Goal: Check status: Check status

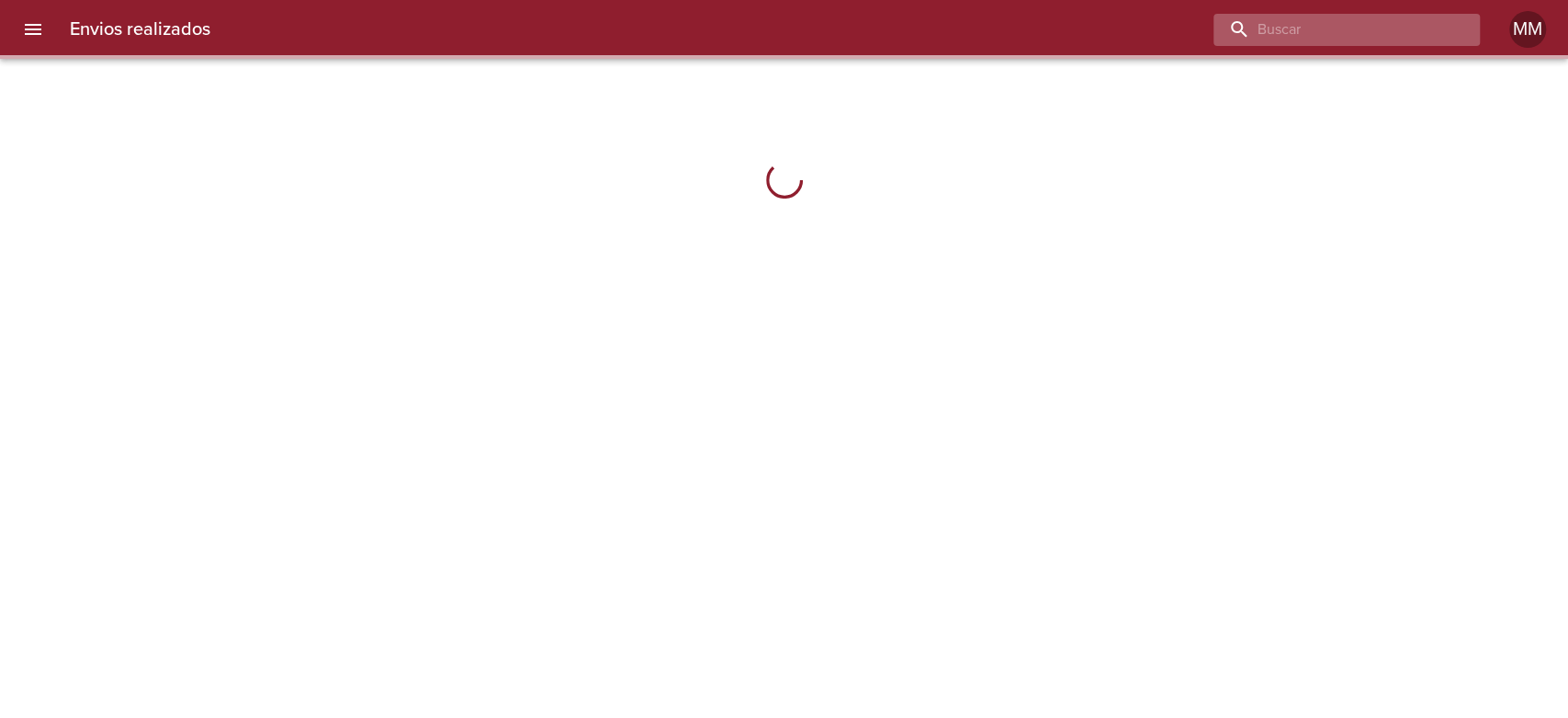
click at [1344, 34] on input "buscar" at bounding box center [1332, 30] width 235 height 33
paste input "BREA [PERSON_NAME]"
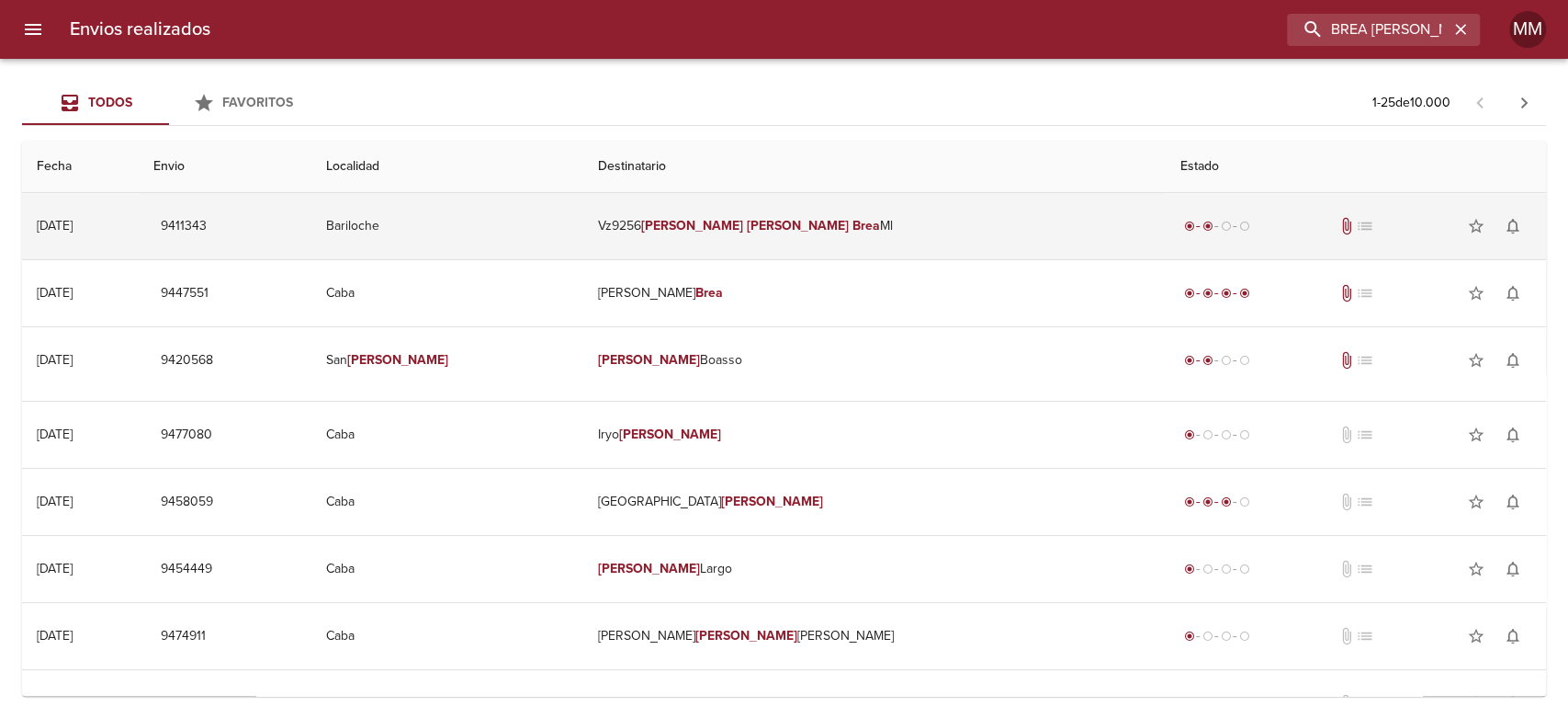
click at [752, 237] on td "Vz9256 [PERSON_NAME]" at bounding box center [874, 226] width 582 height 66
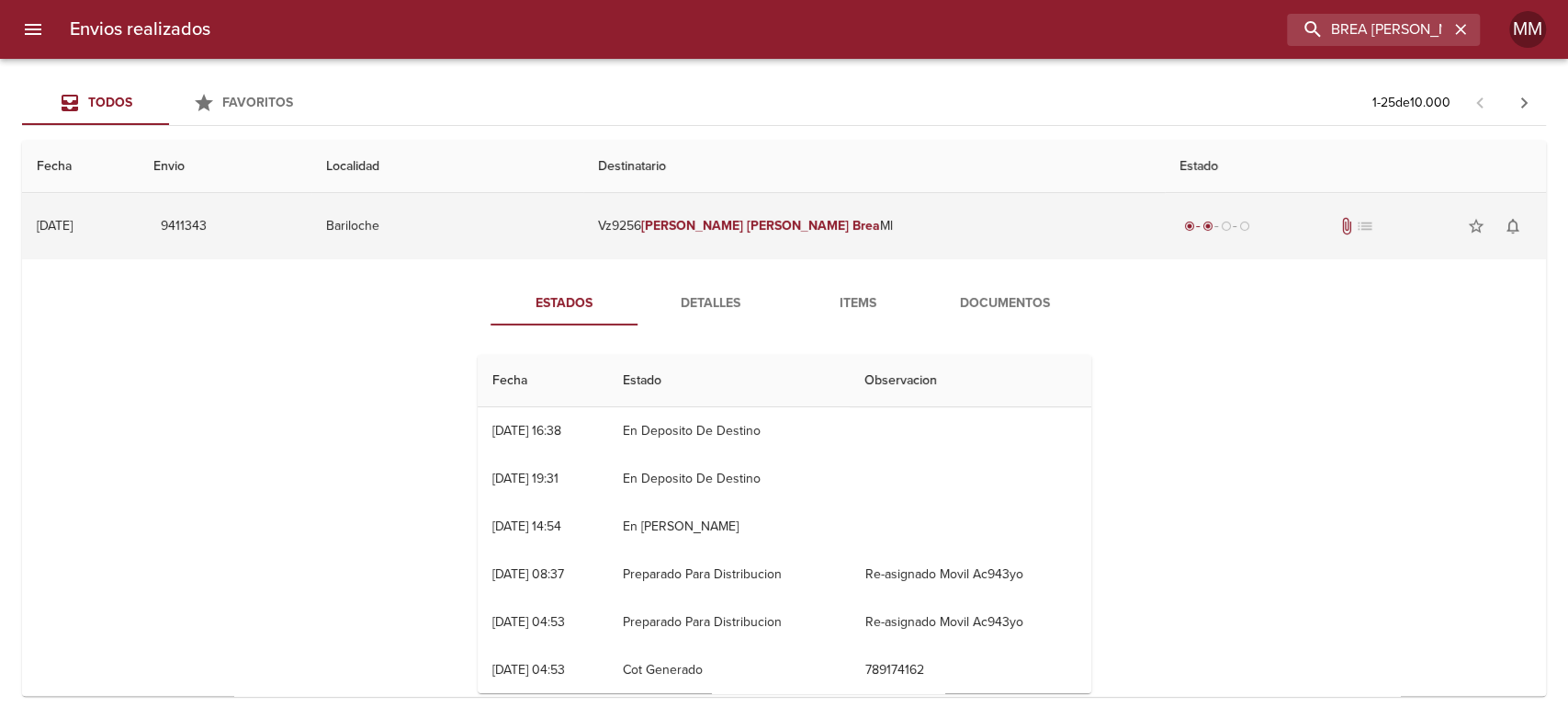
click at [984, 226] on td "Vz9256 [PERSON_NAME]" at bounding box center [874, 226] width 582 height 66
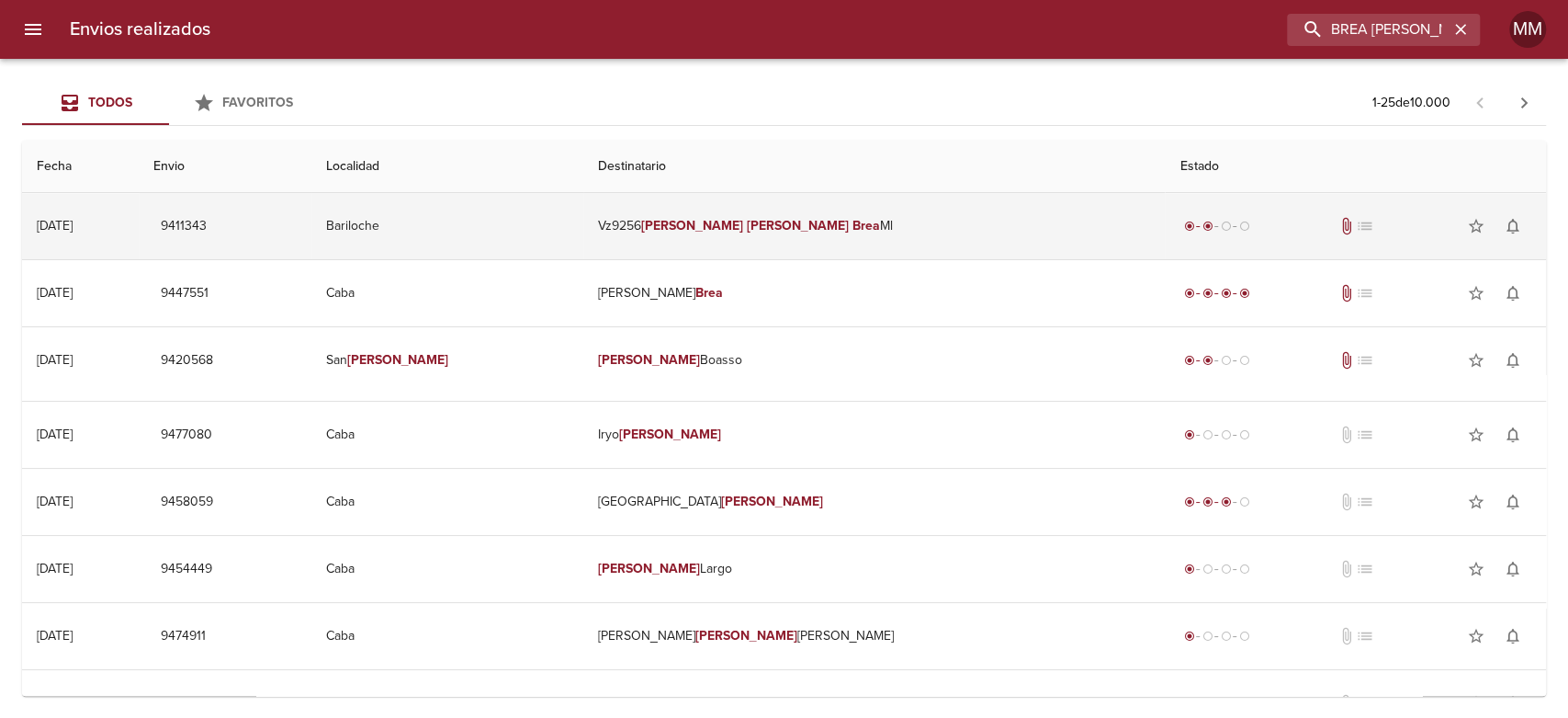
click at [864, 241] on td "Vz9256 [PERSON_NAME]" at bounding box center [874, 226] width 582 height 66
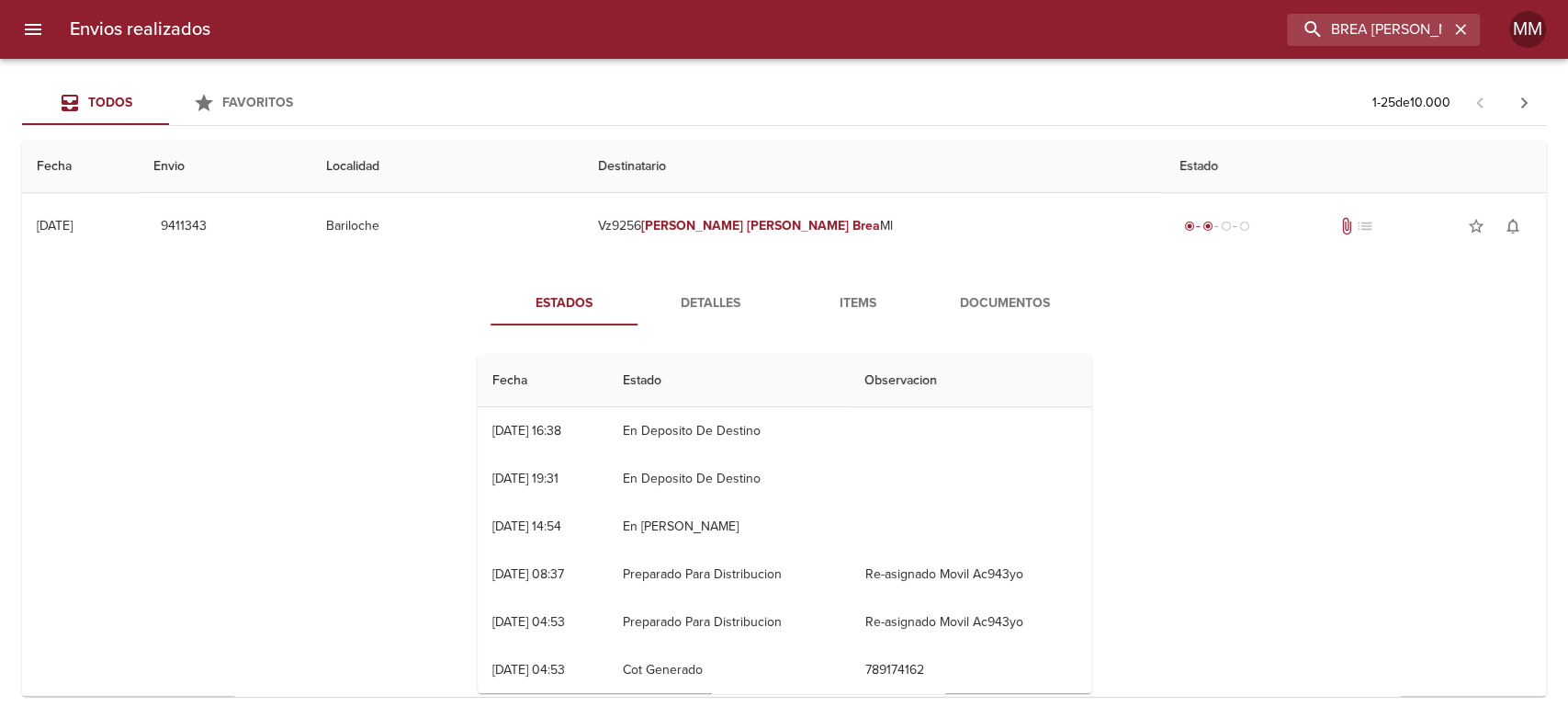
click at [687, 299] on span "Detalles" at bounding box center [711, 303] width 125 height 23
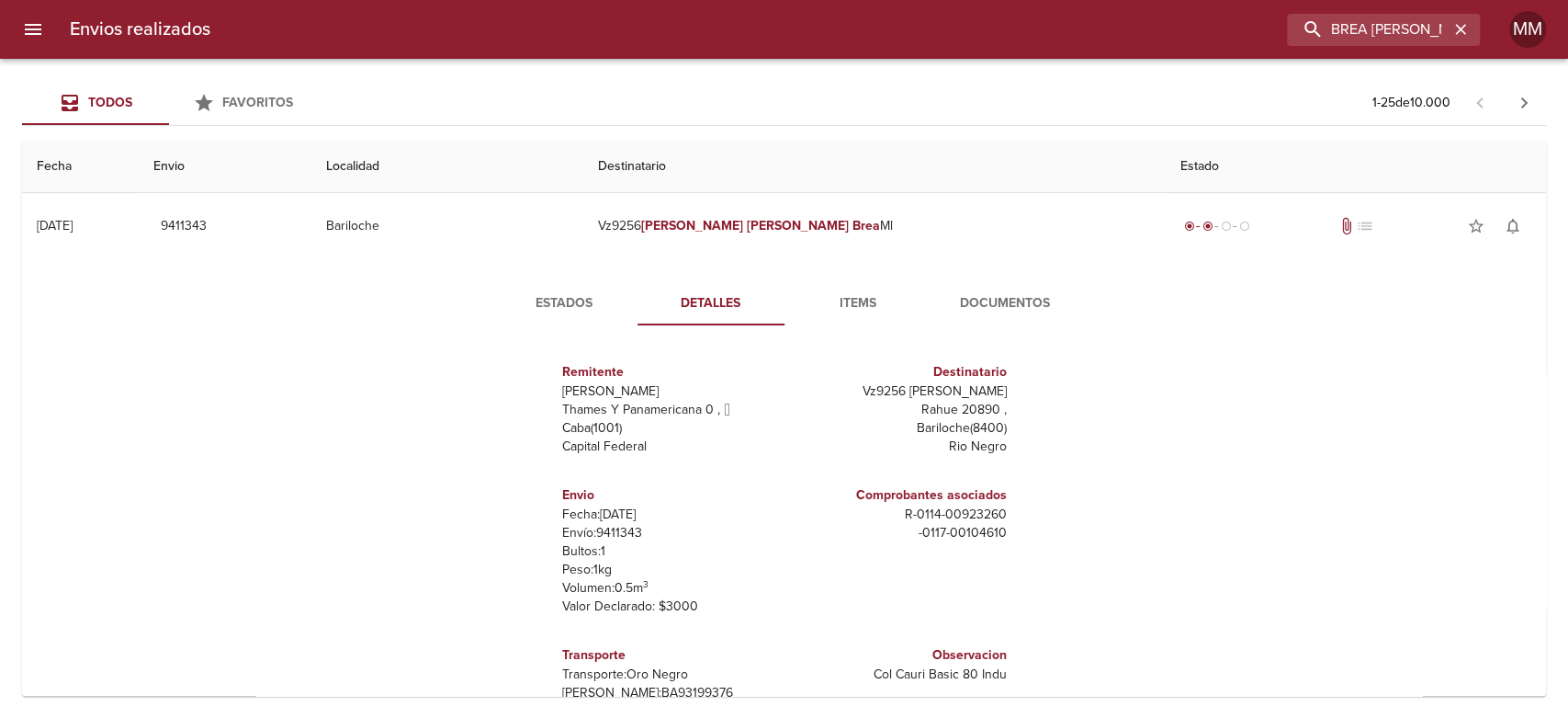
scroll to position [44, 0]
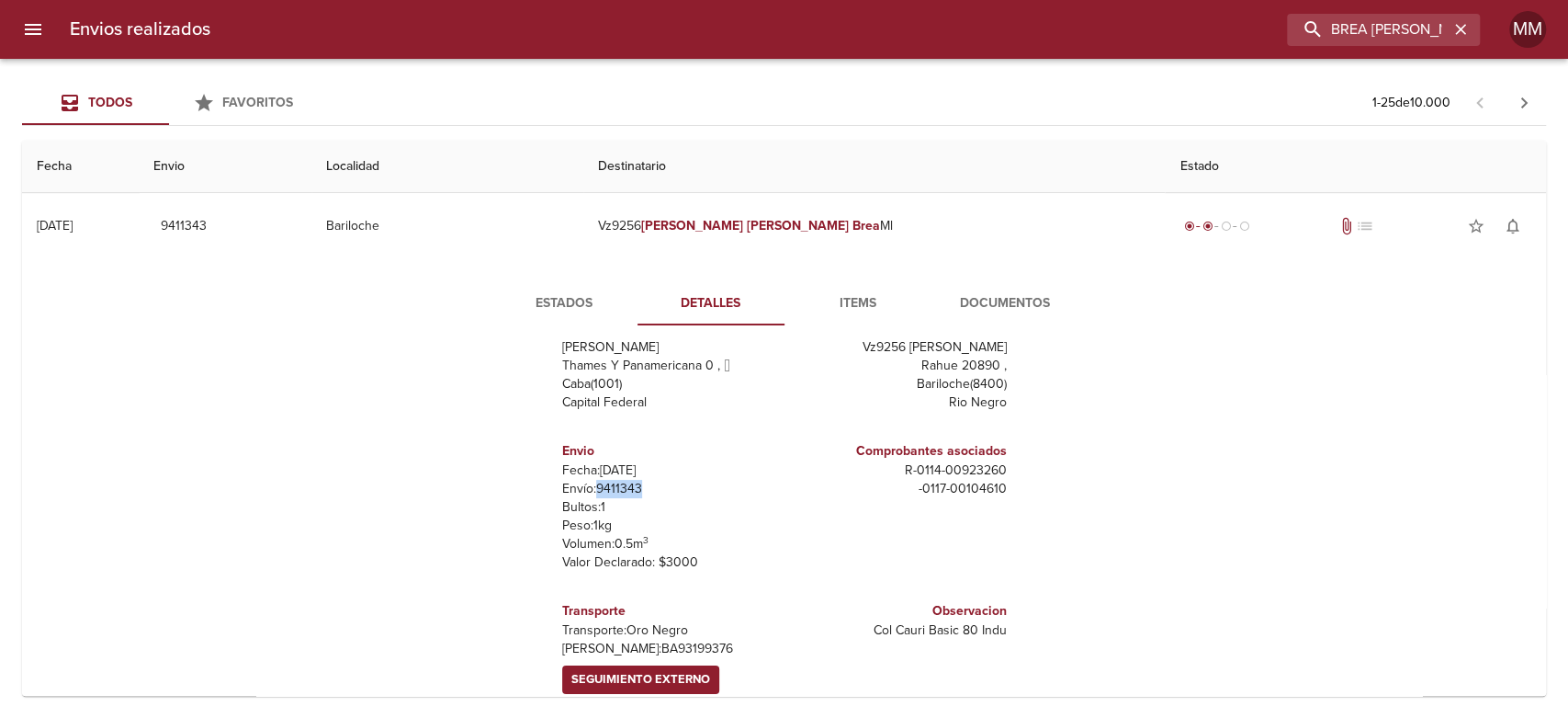
drag, startPoint x: 587, startPoint y: 486, endPoint x: 639, endPoint y: 484, distance: 52.0
click at [639, 484] on p "Envío: 9411343" at bounding box center [670, 488] width 215 height 18
copy p "9411343"
drag, startPoint x: 882, startPoint y: 469, endPoint x: 1005, endPoint y: 469, distance: 123.0
click at [1005, 469] on div "Remitente Wamaro [PERSON_NAME] Y Panamericana 0 ,   Caba ( 1001 ) Capital Feder…" at bounding box center [784, 524] width 629 height 368
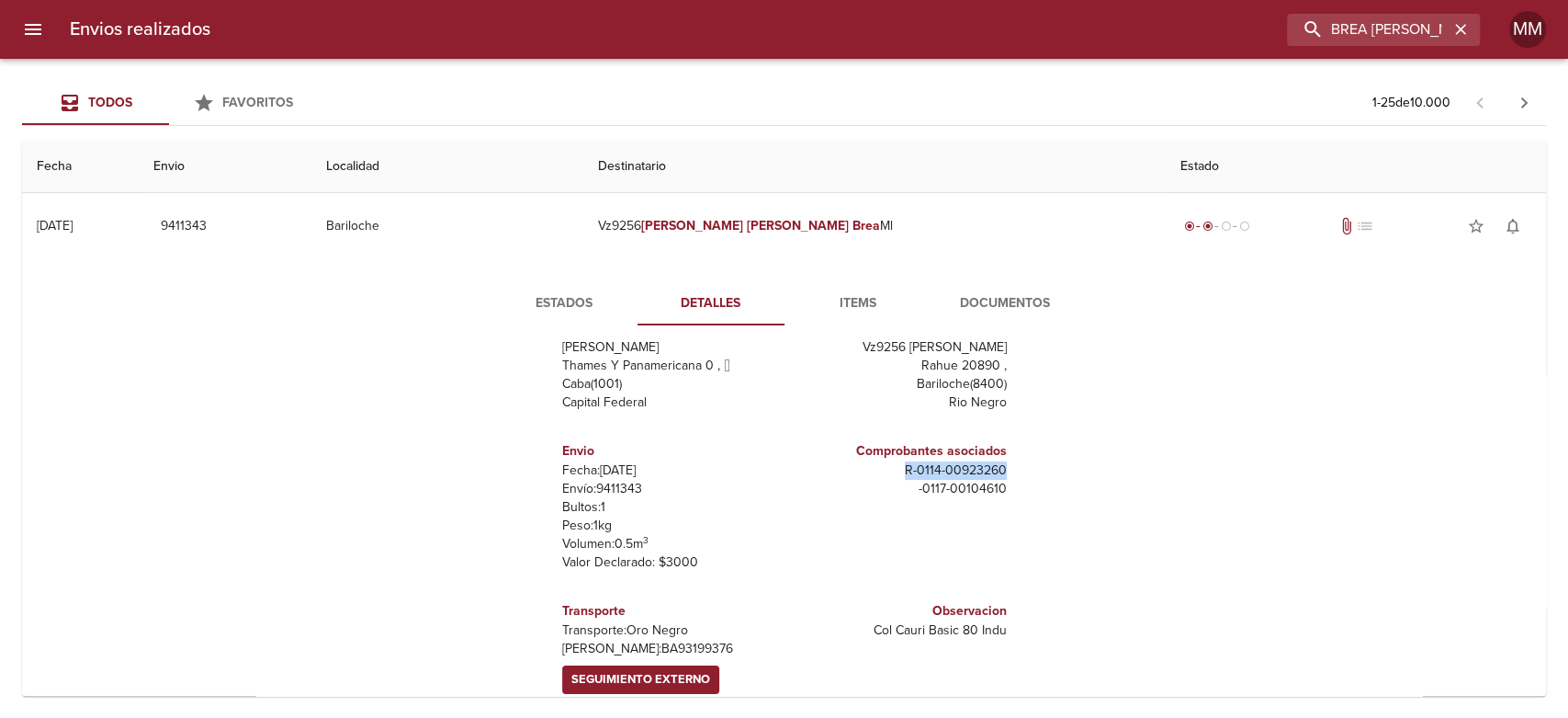
copy p "R - 0114 - 00923260"
drag, startPoint x: 630, startPoint y: 482, endPoint x: 585, endPoint y: 489, distance: 45.5
click at [585, 489] on p "Envío: 9411343" at bounding box center [670, 488] width 215 height 18
copy p "9411343"
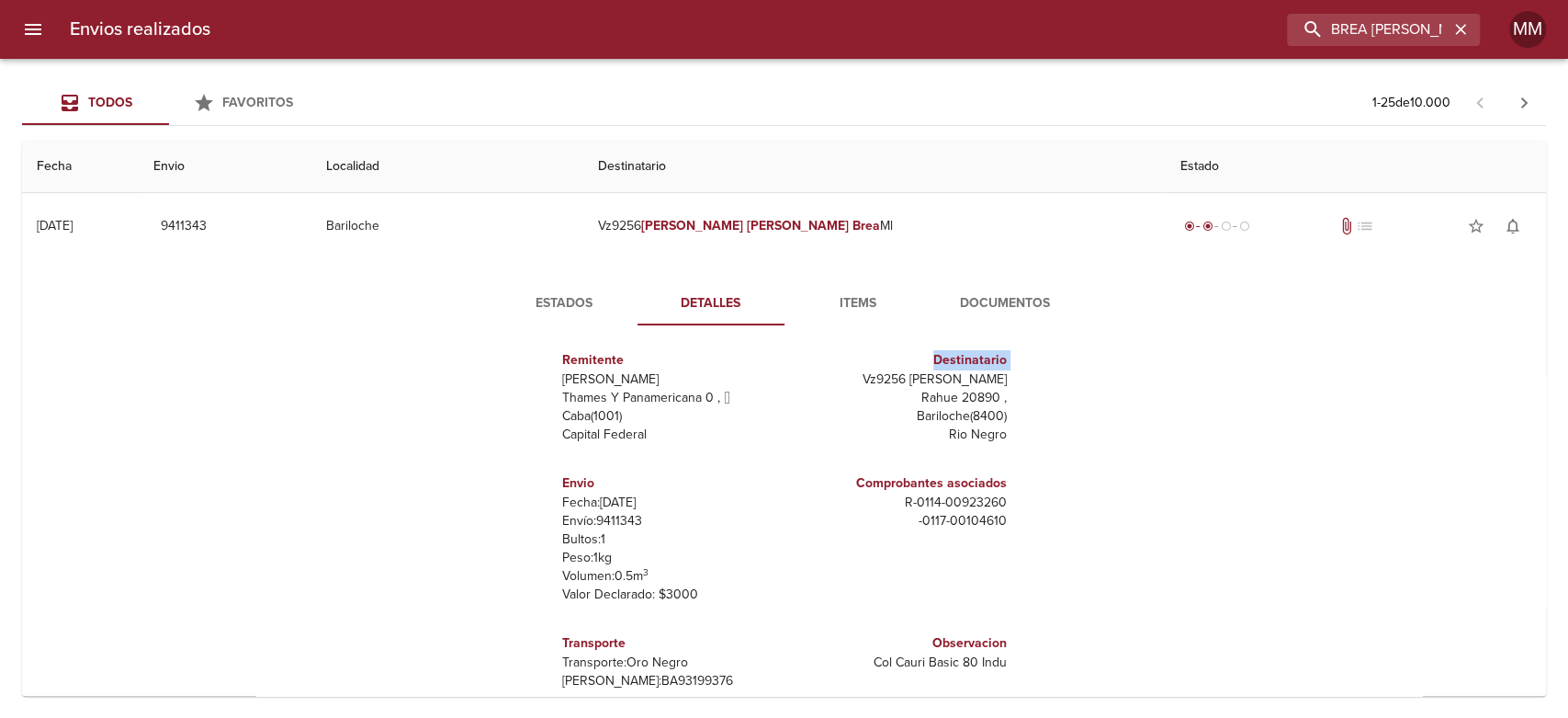
scroll to position [0, 0]
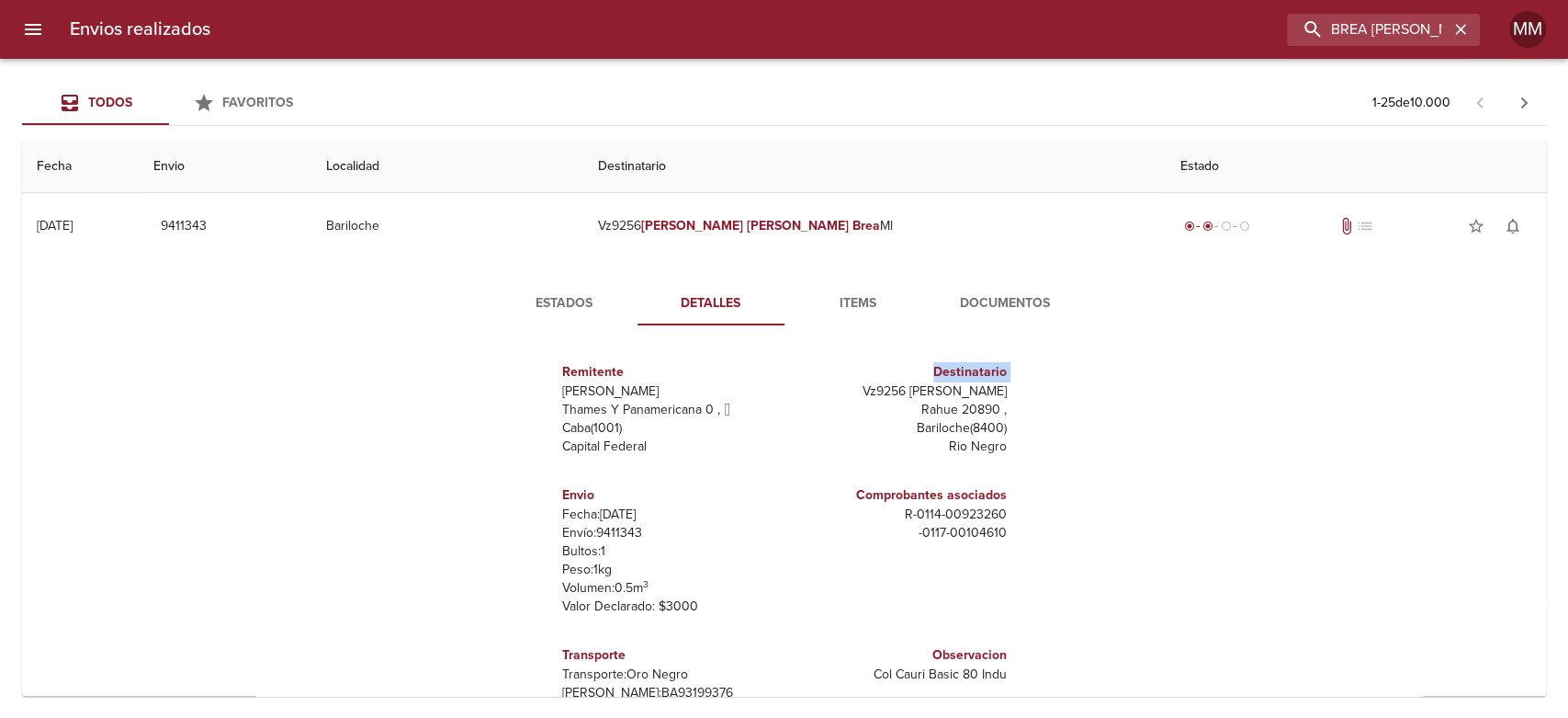
drag, startPoint x: 819, startPoint y: 350, endPoint x: 997, endPoint y: 392, distance: 182.9
click at [997, 392] on div "Destinatario Vz9256 [PERSON_NAME] 20890 , Bariloche ( 8400 ) [GEOGRAPHIC_DATA]" at bounding box center [899, 409] width 230 height 123
copy p "Vz9256 [PERSON_NAME]"
click at [593, 279] on div "Estados Detalles Items Documentos Remitente Wamaro [PERSON_NAME] Y Panamericana…" at bounding box center [784, 495] width 1494 height 471
click at [569, 297] on span "Estados" at bounding box center [563, 303] width 125 height 23
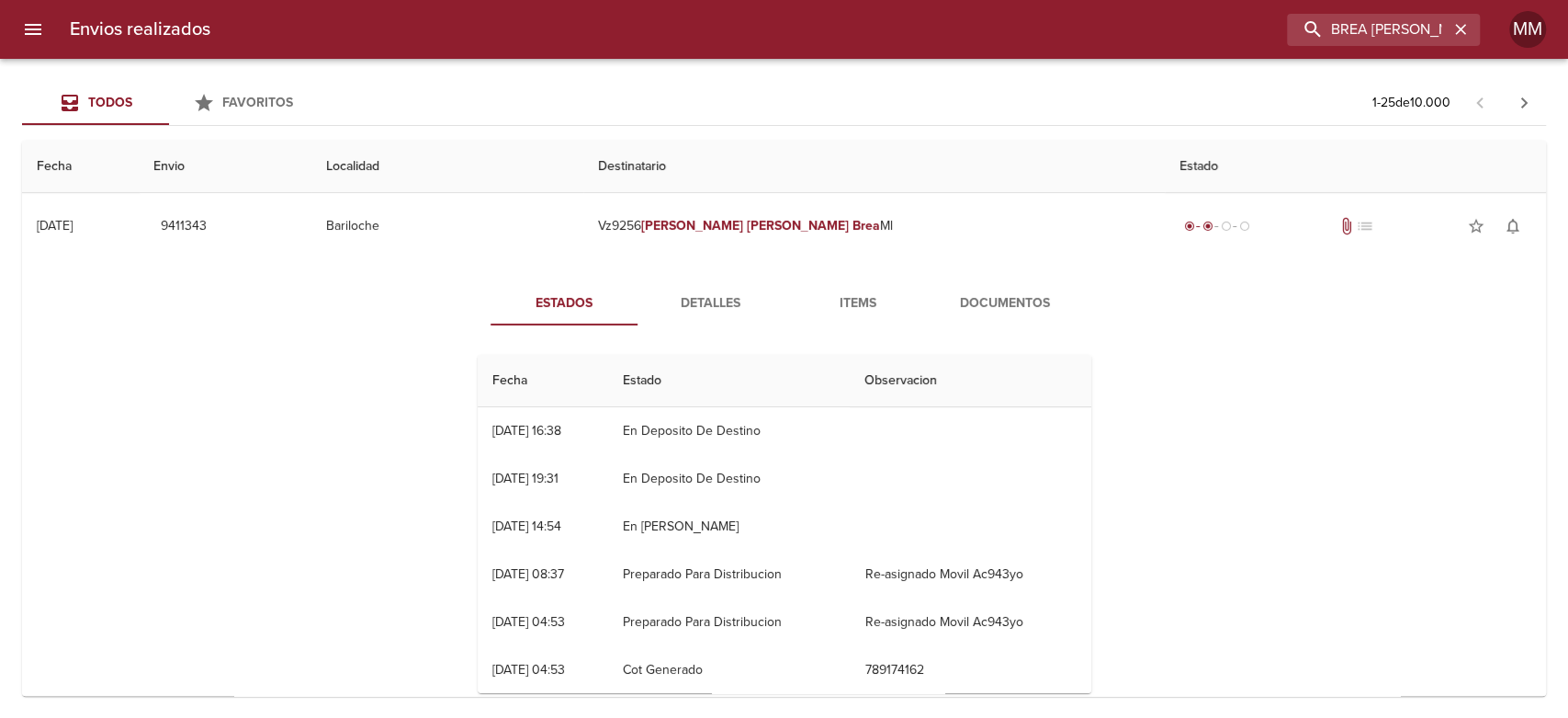
click at [676, 298] on span "Detalles" at bounding box center [711, 303] width 125 height 23
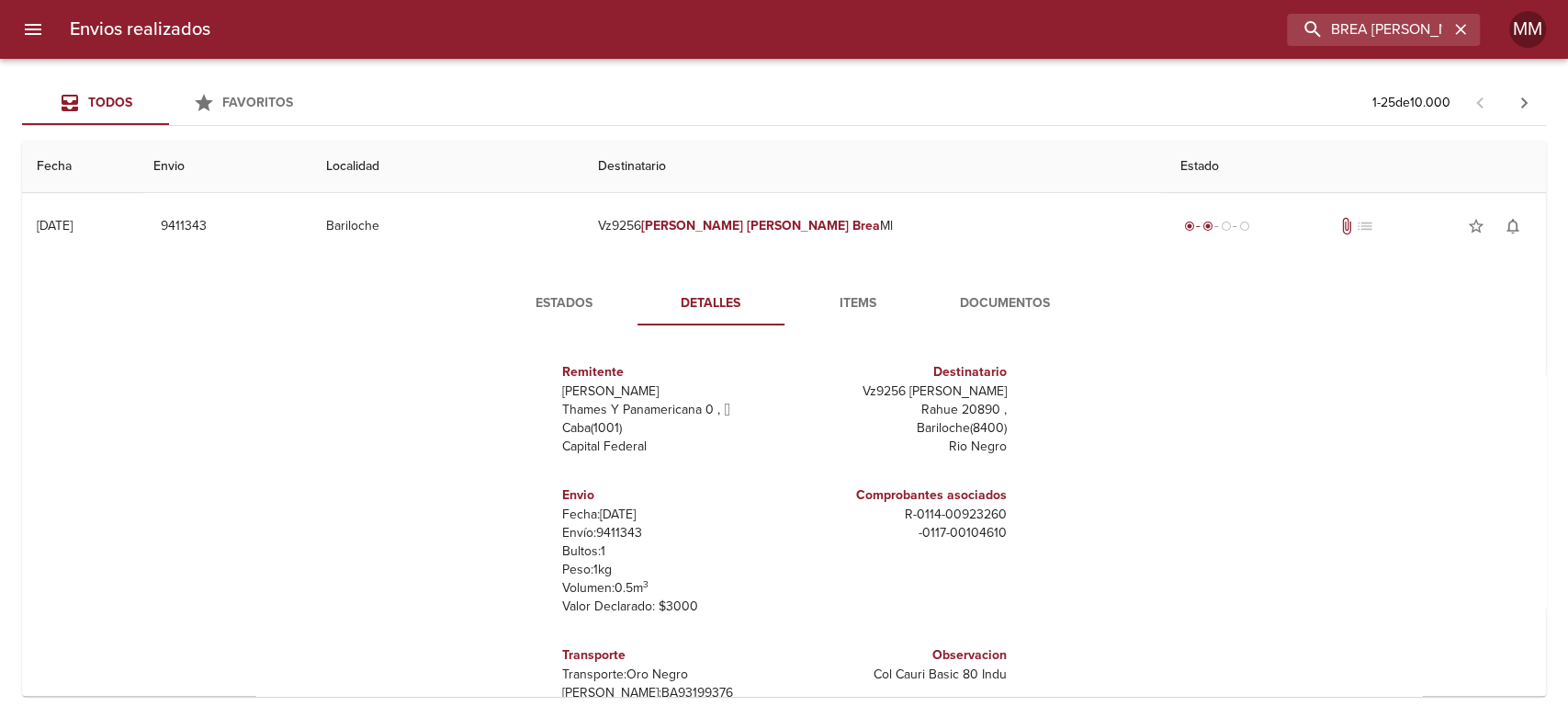
click at [580, 303] on span "Estados" at bounding box center [563, 303] width 125 height 23
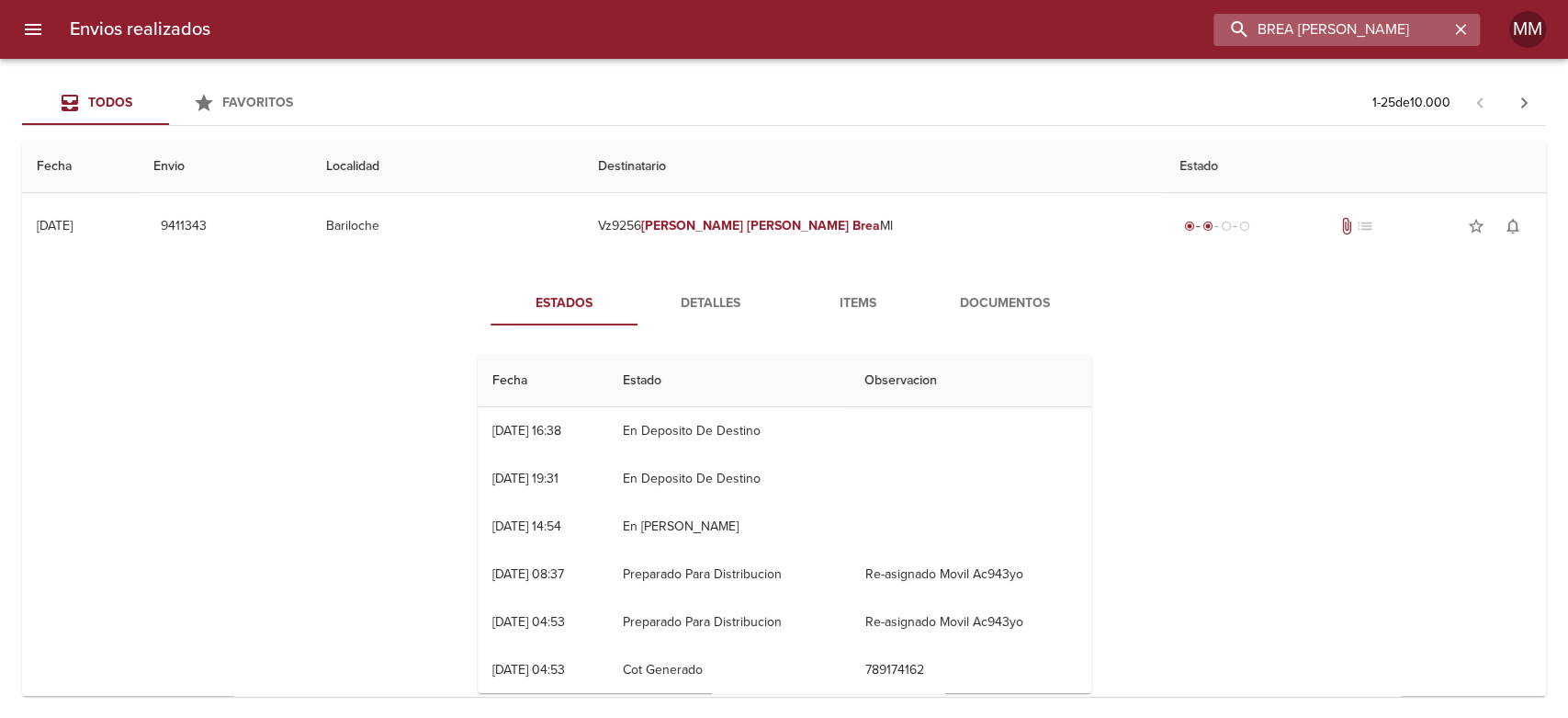
click at [1351, 32] on input "BREA [PERSON_NAME]" at bounding box center [1332, 30] width 235 height 33
paste input "[PERSON_NAME] [PERSON_NAME]"
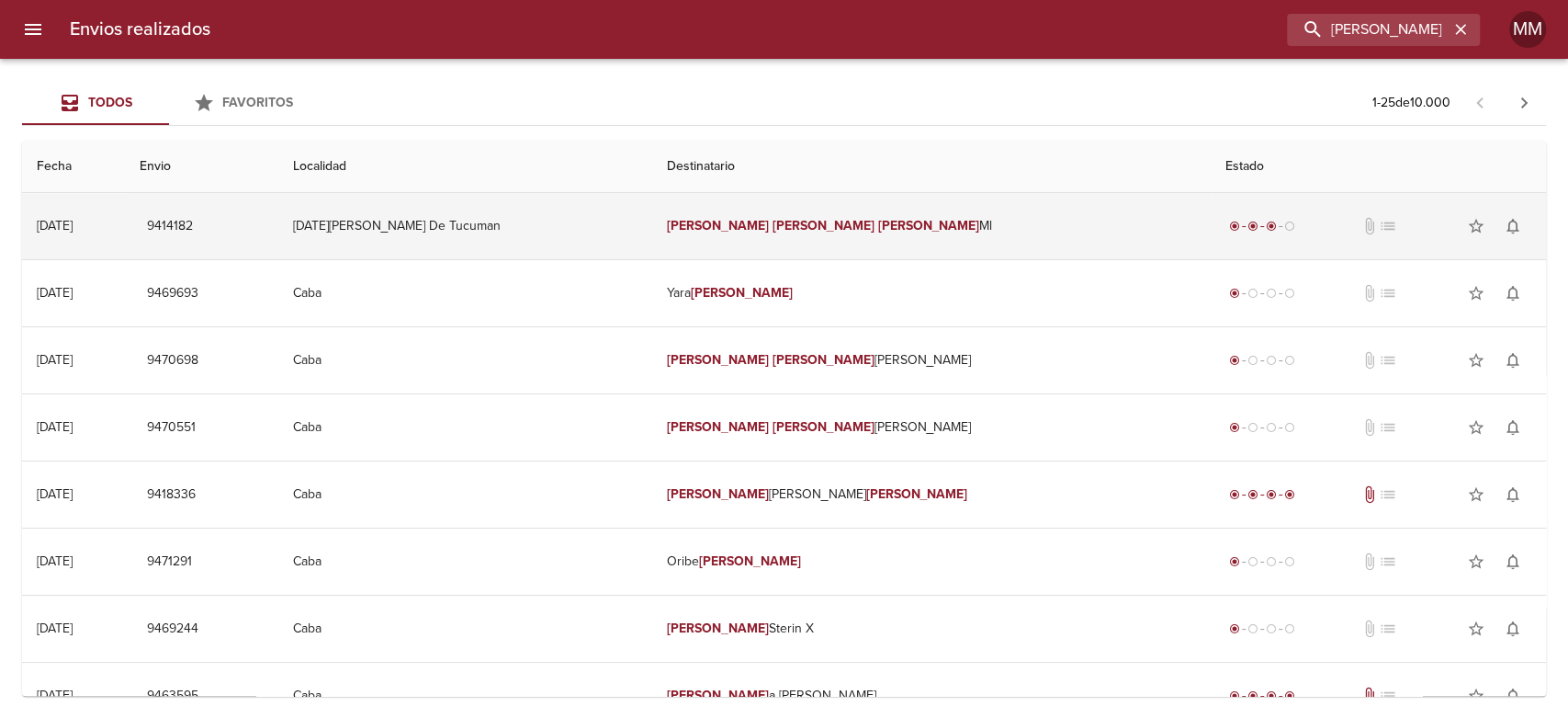
click at [808, 234] on td "[PERSON_NAME] [PERSON_NAME]" at bounding box center [932, 226] width 559 height 66
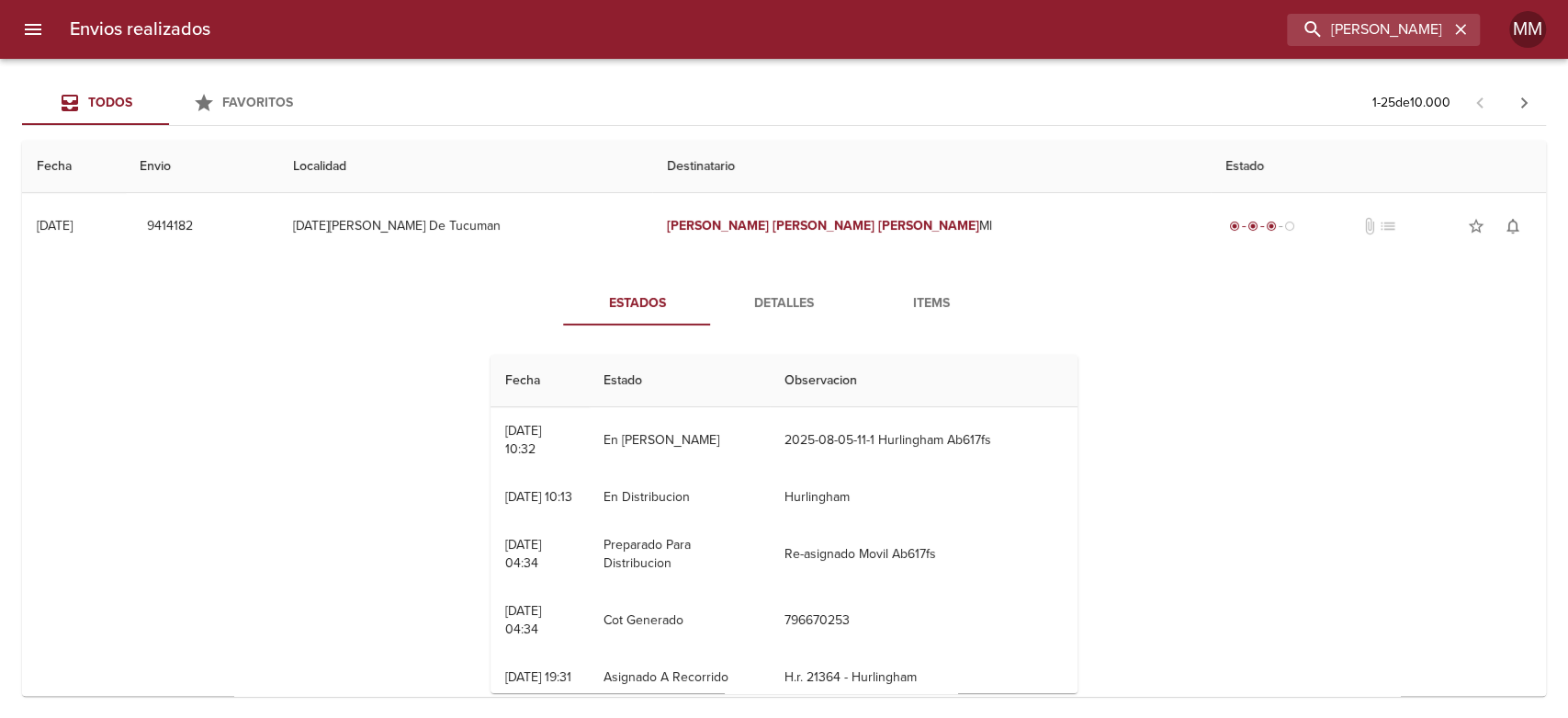
click at [774, 303] on span "Detalles" at bounding box center [784, 303] width 125 height 23
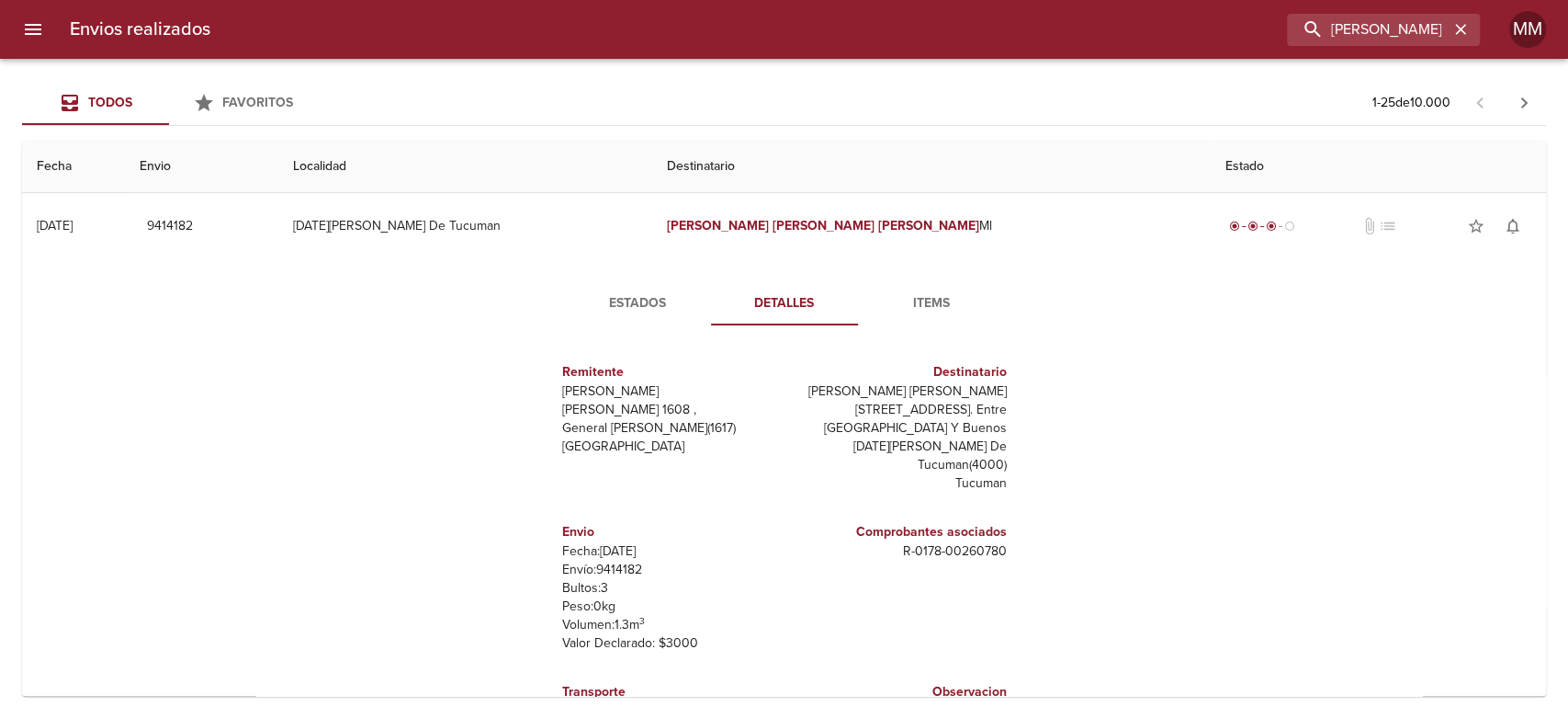
click at [622, 569] on p "Envío: 9414182" at bounding box center [670, 570] width 215 height 18
click at [621, 569] on p "Envío: 9414182" at bounding box center [670, 570] width 215 height 18
copy p "9414182"
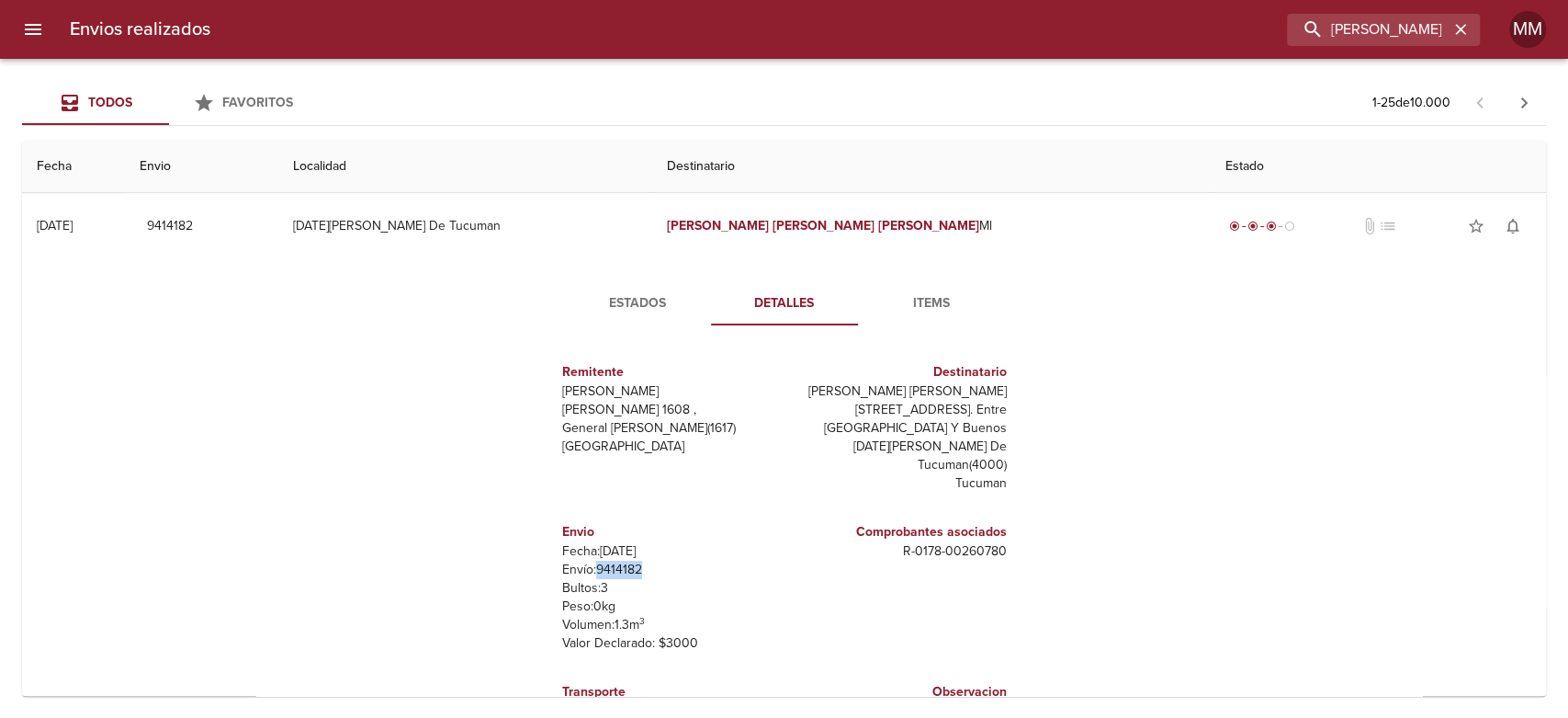
click at [646, 289] on button "Estados" at bounding box center [638, 303] width 147 height 44
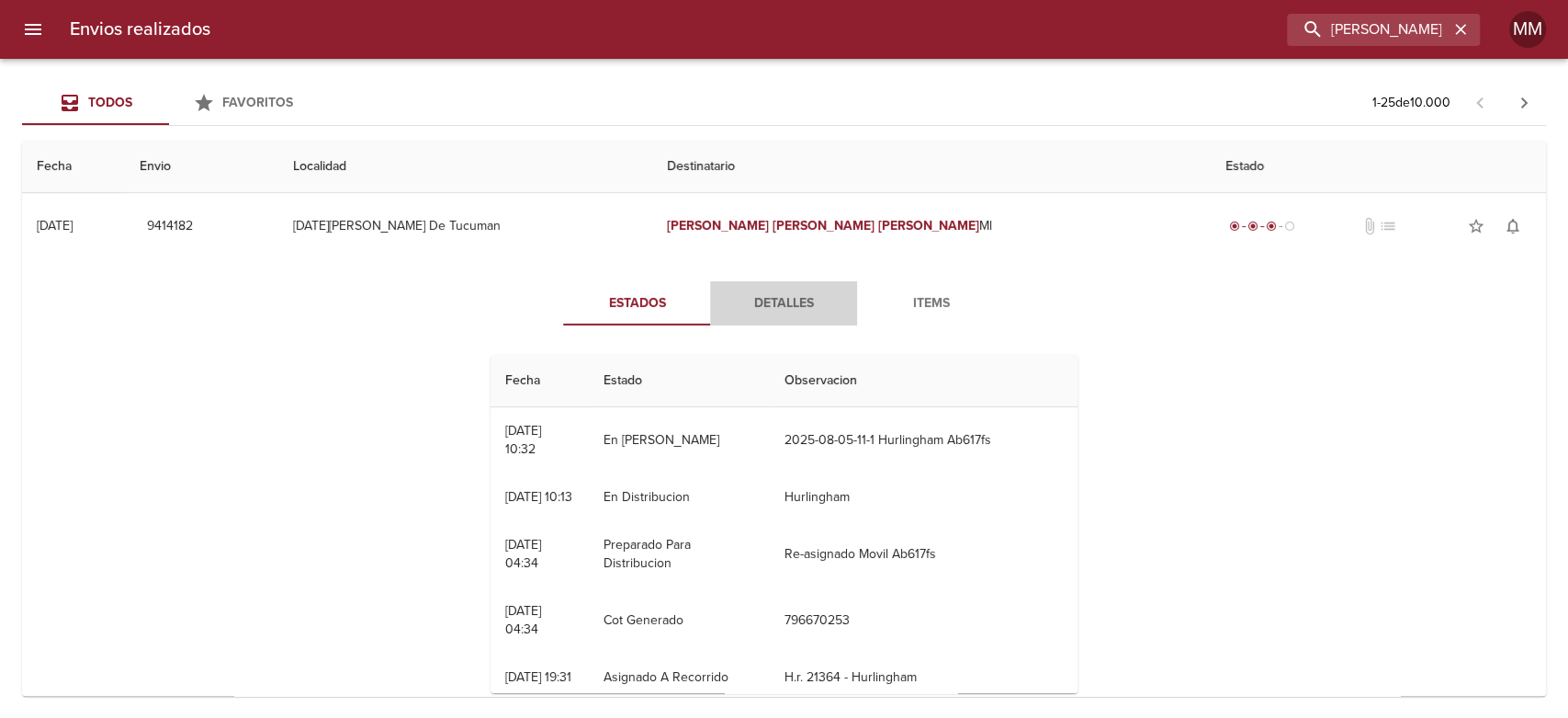
click at [735, 313] on span "Detalles" at bounding box center [784, 303] width 125 height 23
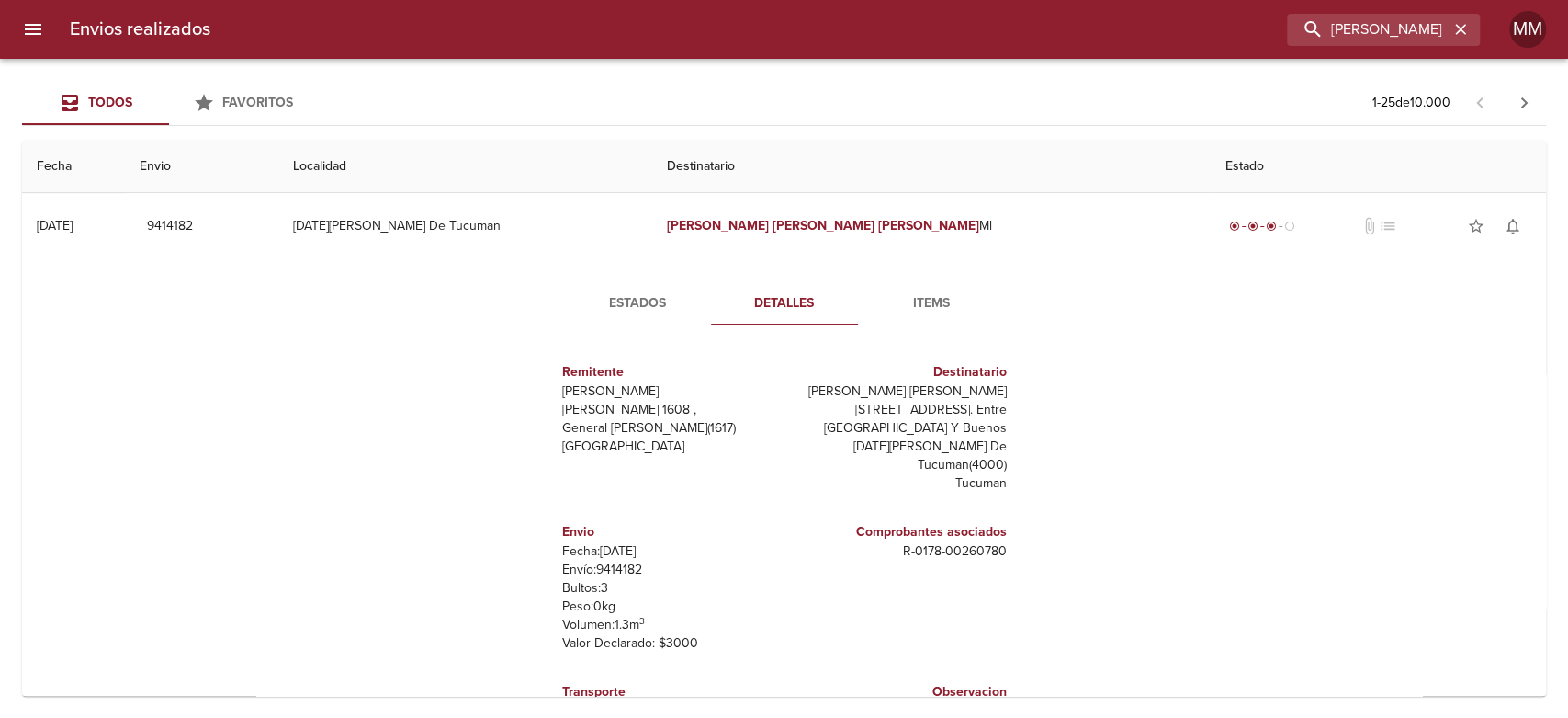
click at [609, 302] on span "Estados" at bounding box center [637, 303] width 125 height 23
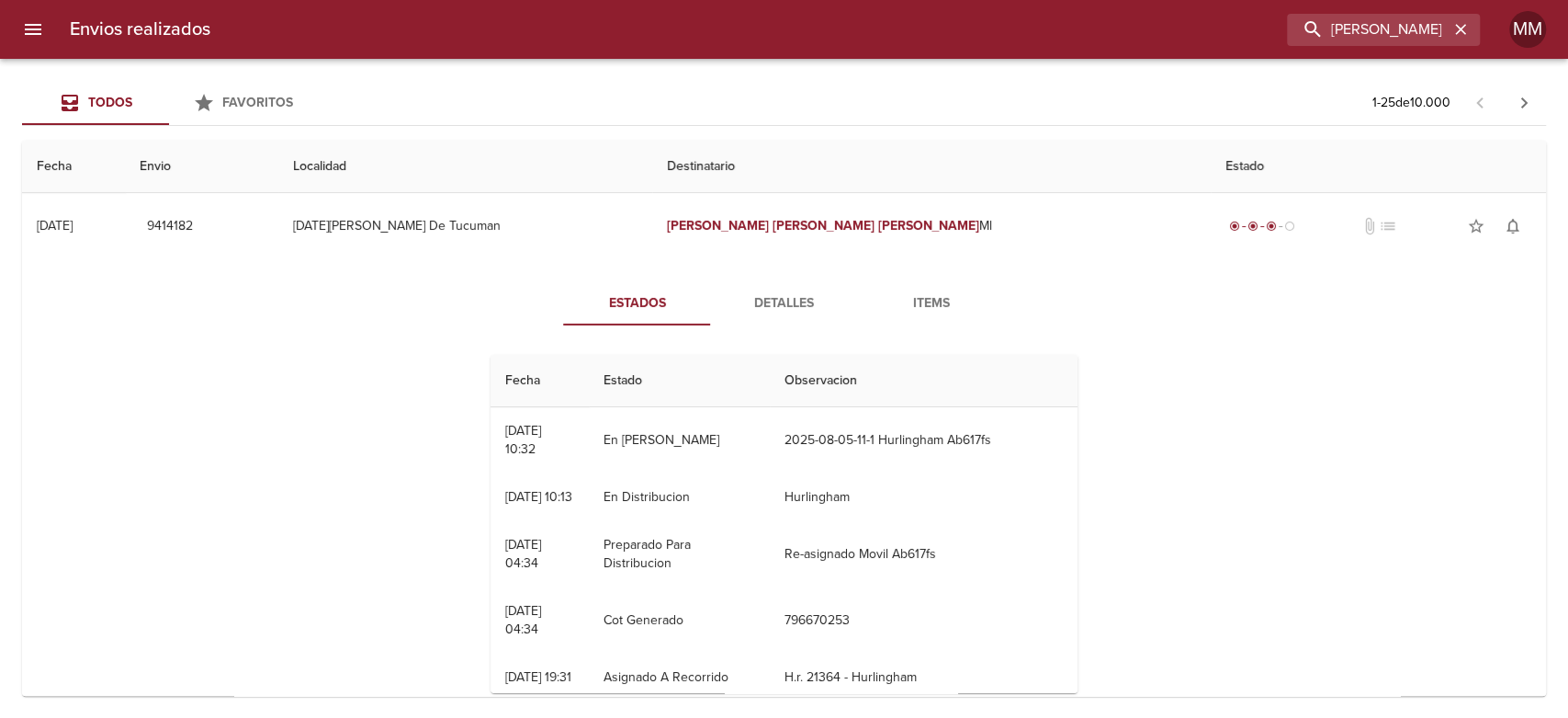
click at [805, 288] on button "Detalles" at bounding box center [784, 303] width 147 height 44
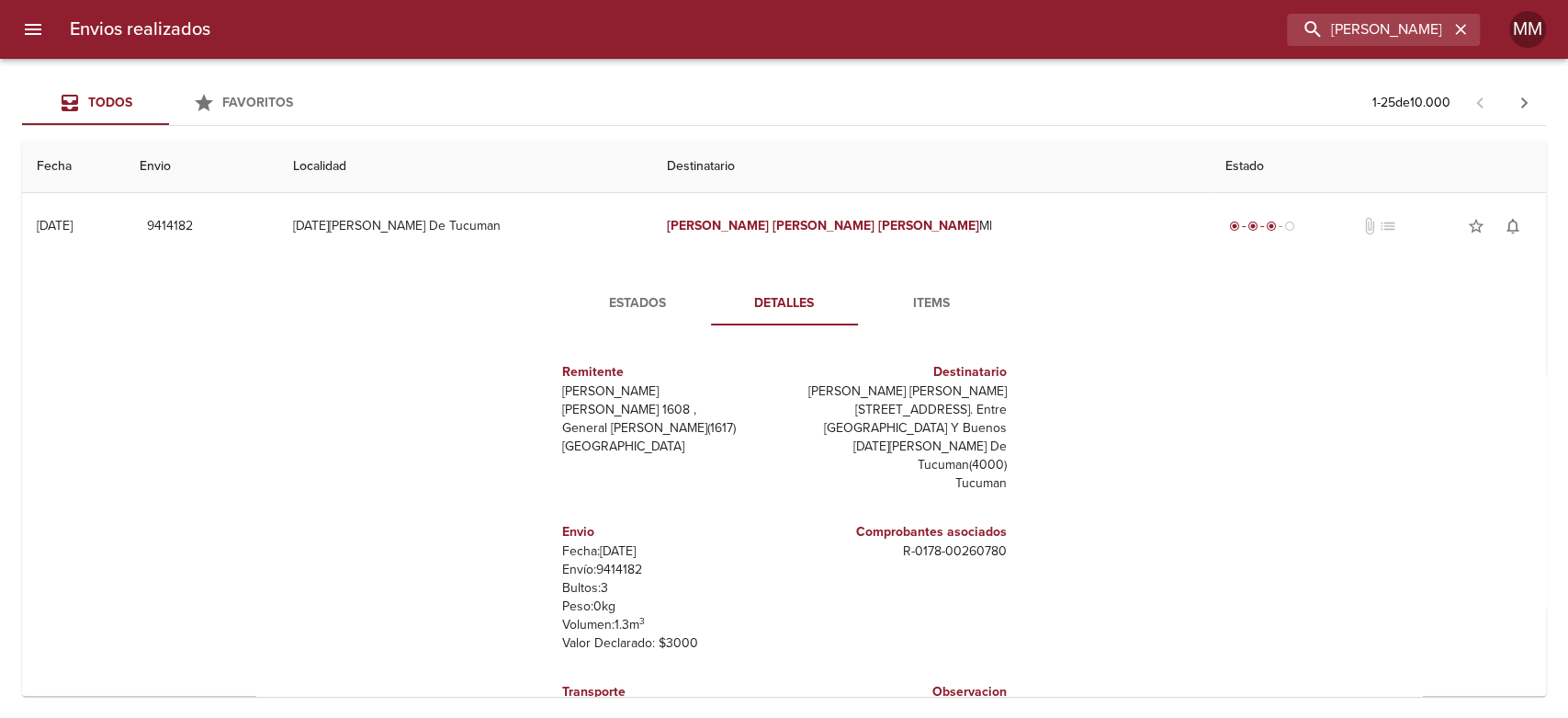
click at [616, 567] on p "Envío: 9414182" at bounding box center [670, 570] width 215 height 18
copy p "9414182"
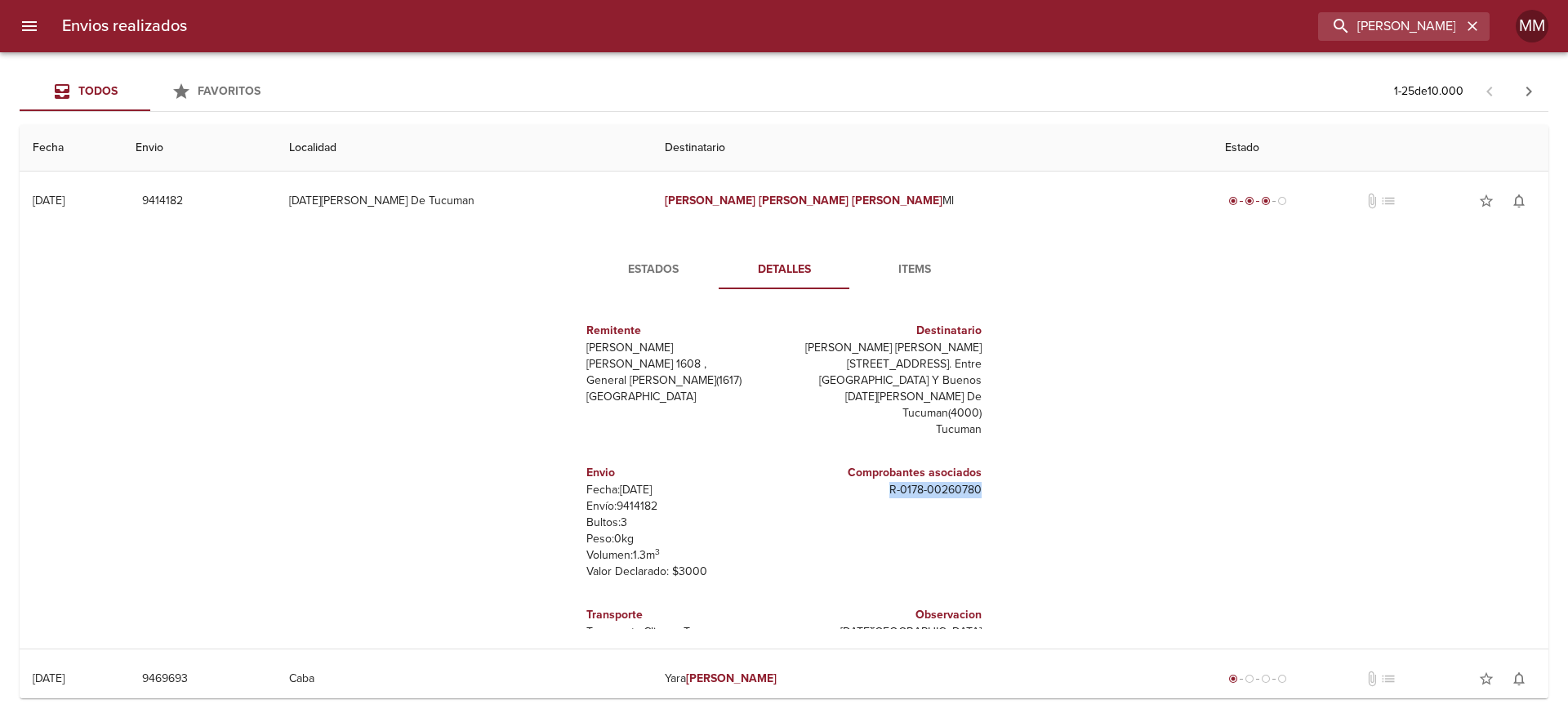
drag, startPoint x: 875, startPoint y: 489, endPoint x: 972, endPoint y: 491, distance: 97.0
click at [972, 491] on div "Comprobantes asociados R - 0178 - 00260780" at bounding box center [886, 521] width 204 height 142
copy p "R - 0178 - 00260780"
drag, startPoint x: 822, startPoint y: 347, endPoint x: 975, endPoint y: 347, distance: 153.0
click at [975, 347] on div "Remitente [PERSON_NAME] [PERSON_NAME] 1608 , General [PERSON_NAME] ( 1617 ) Bue…" at bounding box center [784, 465] width 450 height 327
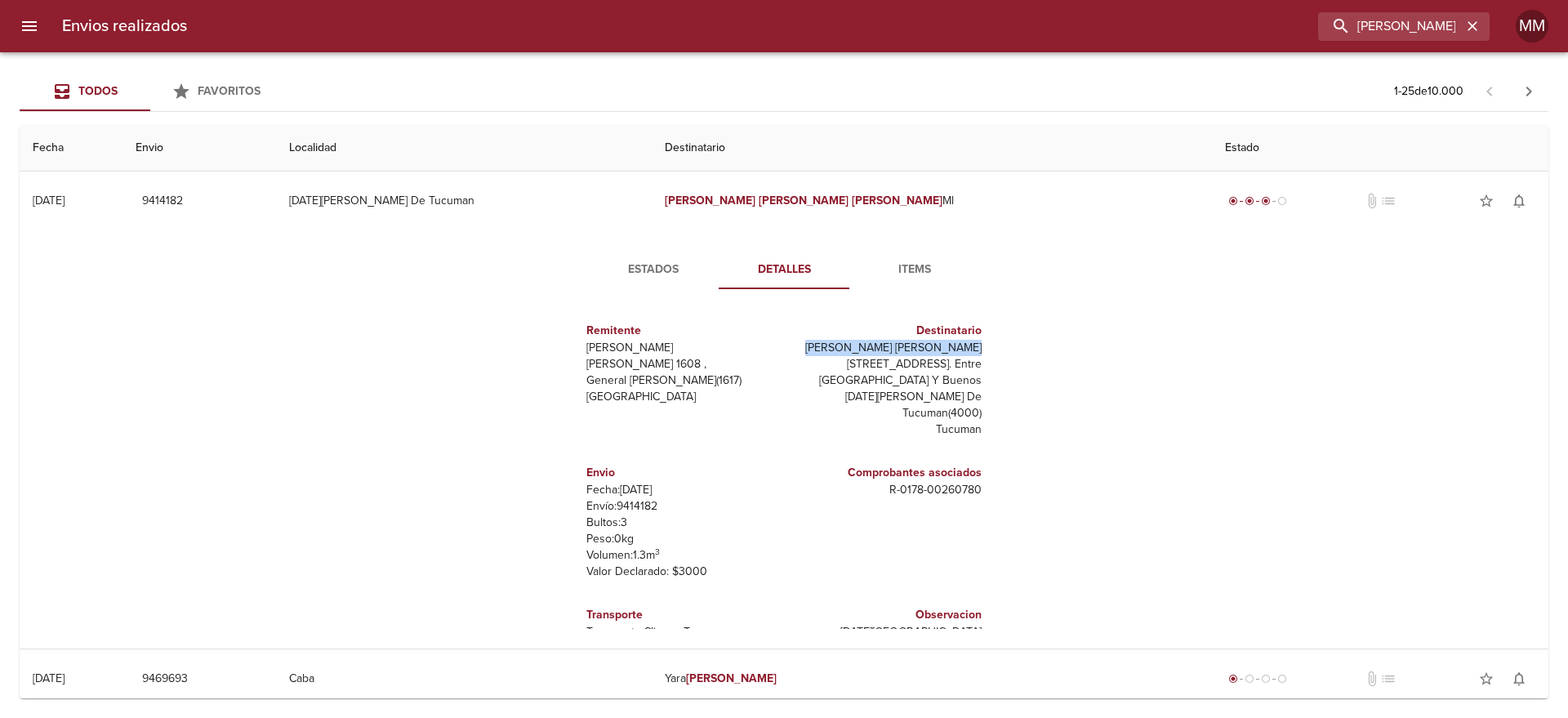
copy p "[PERSON_NAME] [PERSON_NAME]"
click at [657, 253] on button "Estados" at bounding box center [653, 270] width 131 height 39
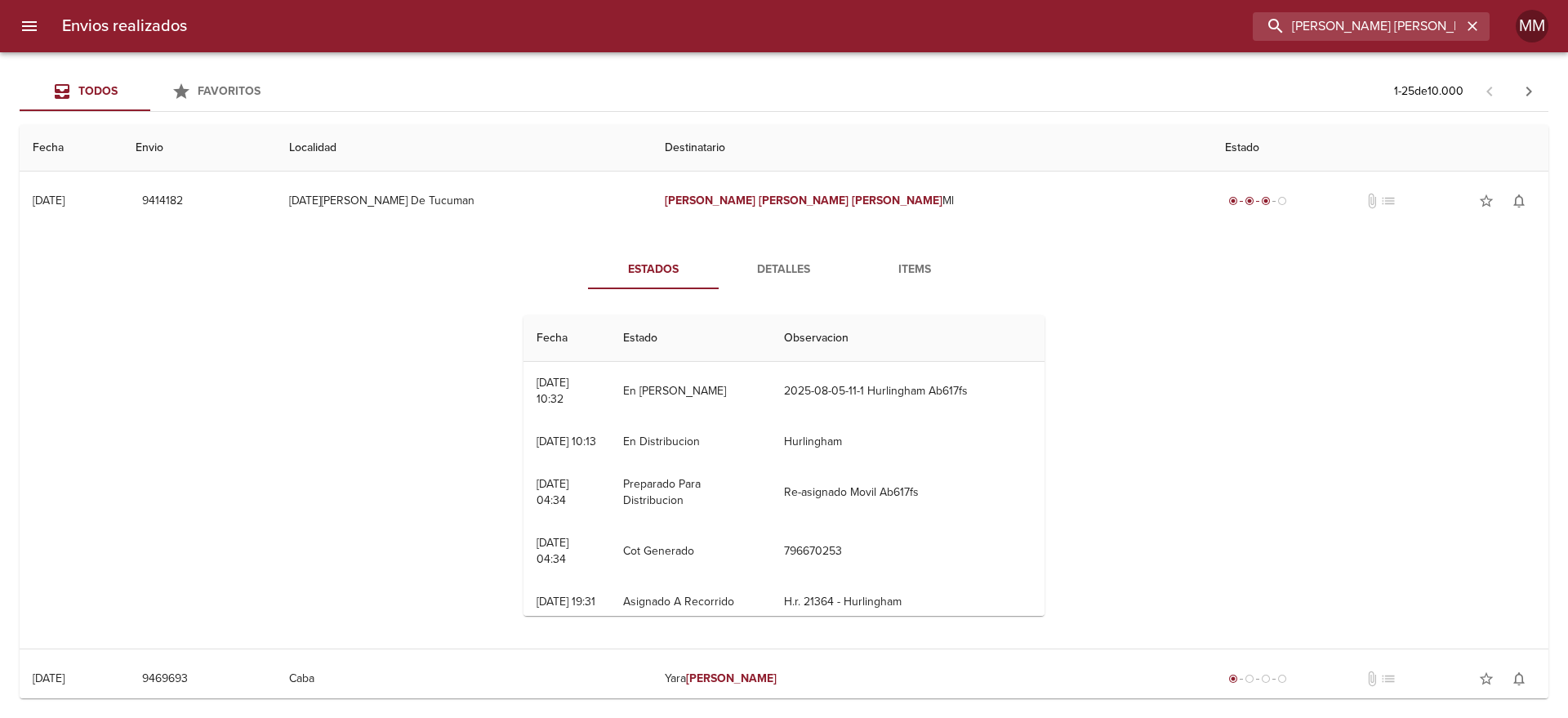
click at [1393, 40] on div "Envios realizados [PERSON_NAME] [PERSON_NAME] MM" at bounding box center [784, 26] width 1568 height 52
click at [1380, 24] on input "[PERSON_NAME] [PERSON_NAME]" at bounding box center [1357, 26] width 209 height 29
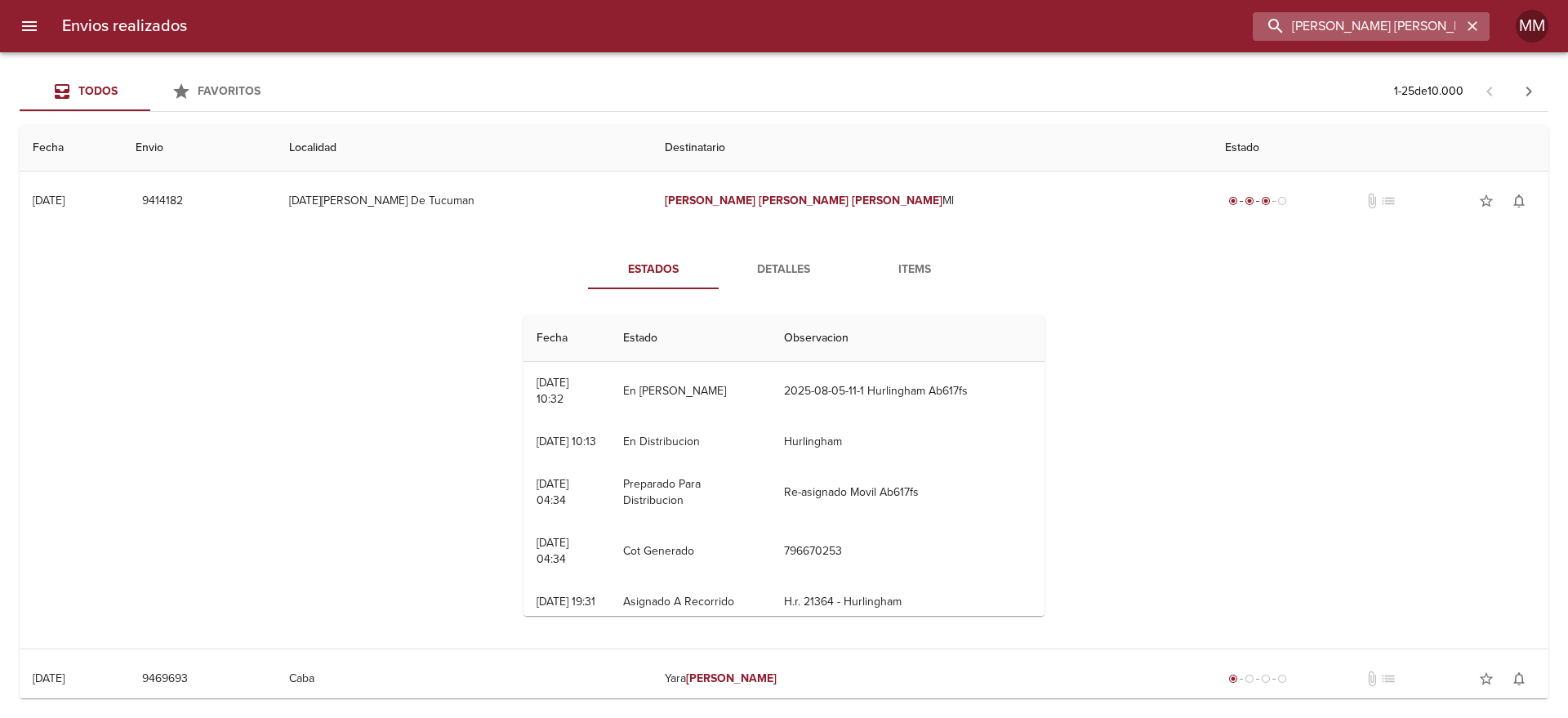
click at [1380, 24] on input "[PERSON_NAME] [PERSON_NAME]" at bounding box center [1357, 26] width 209 height 29
paste input "[PERSON_NAME]"
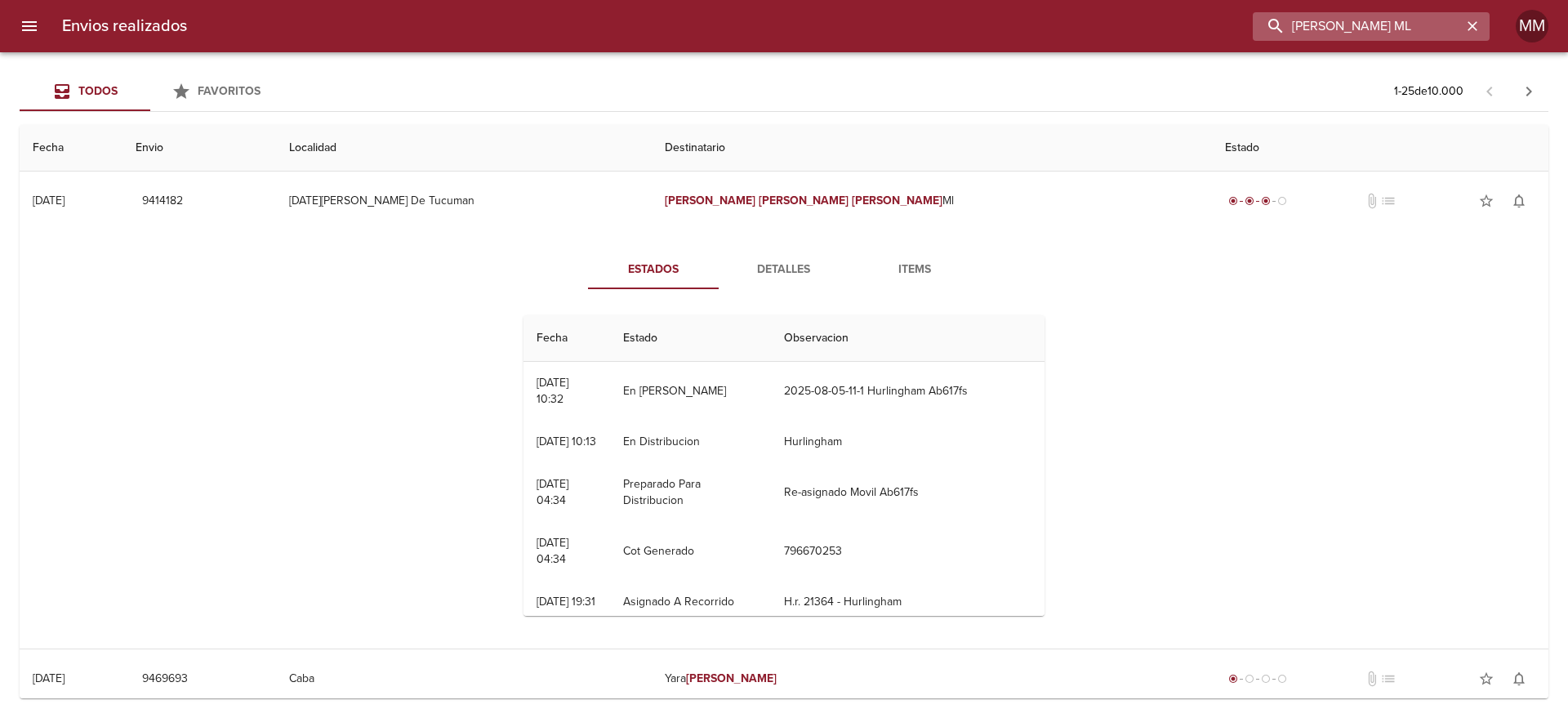
type input "[PERSON_NAME] ML"
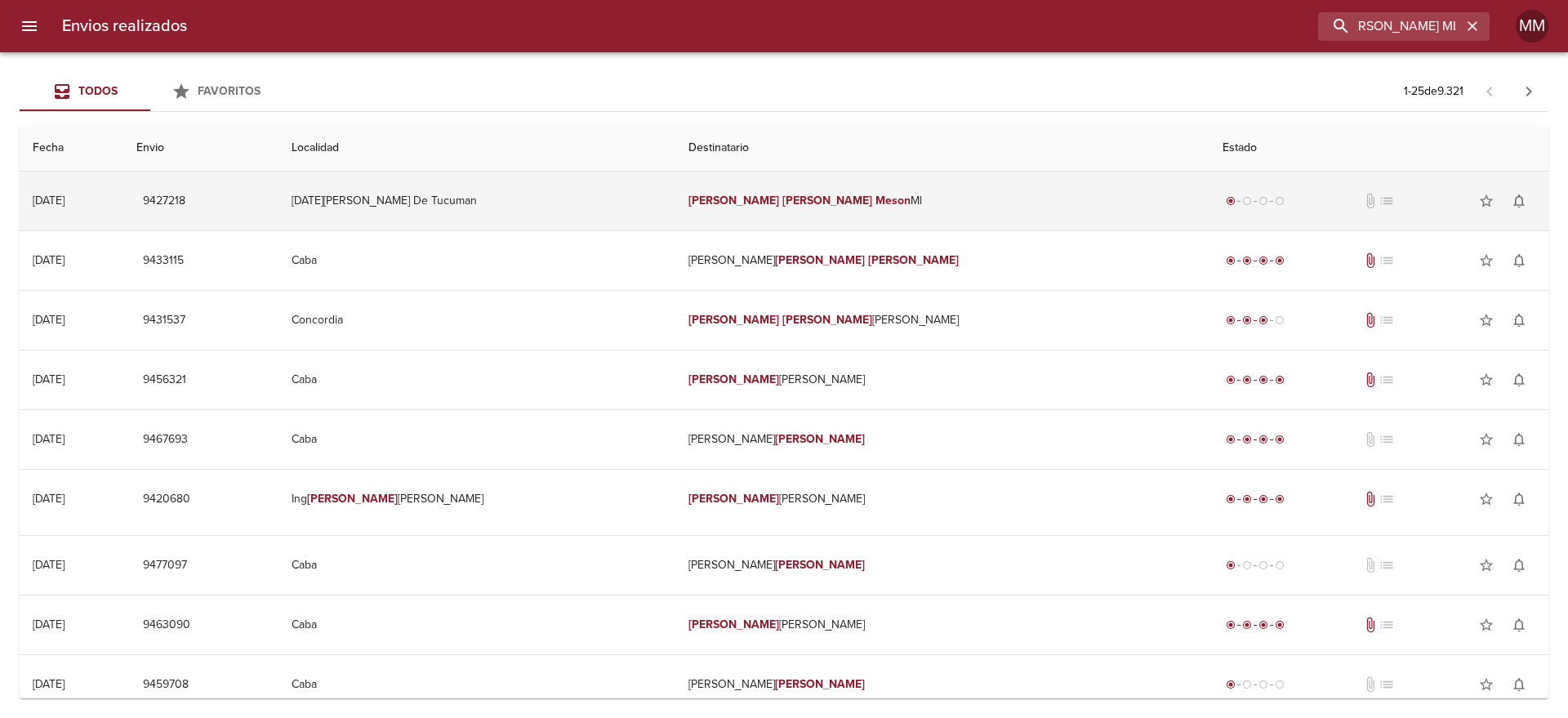
click at [633, 203] on td "[DATE][PERSON_NAME] De Tucuman" at bounding box center [476, 201] width 397 height 59
